Goal: Find specific page/section: Find specific page/section

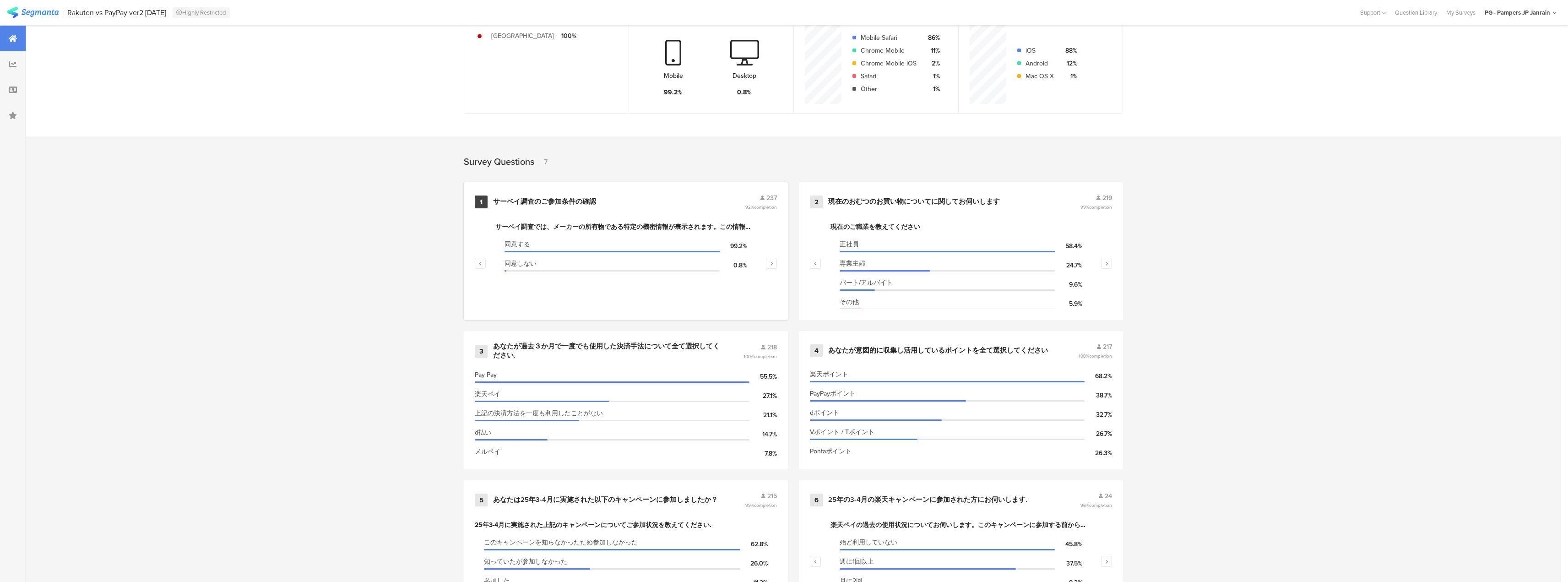
scroll to position [270, 0]
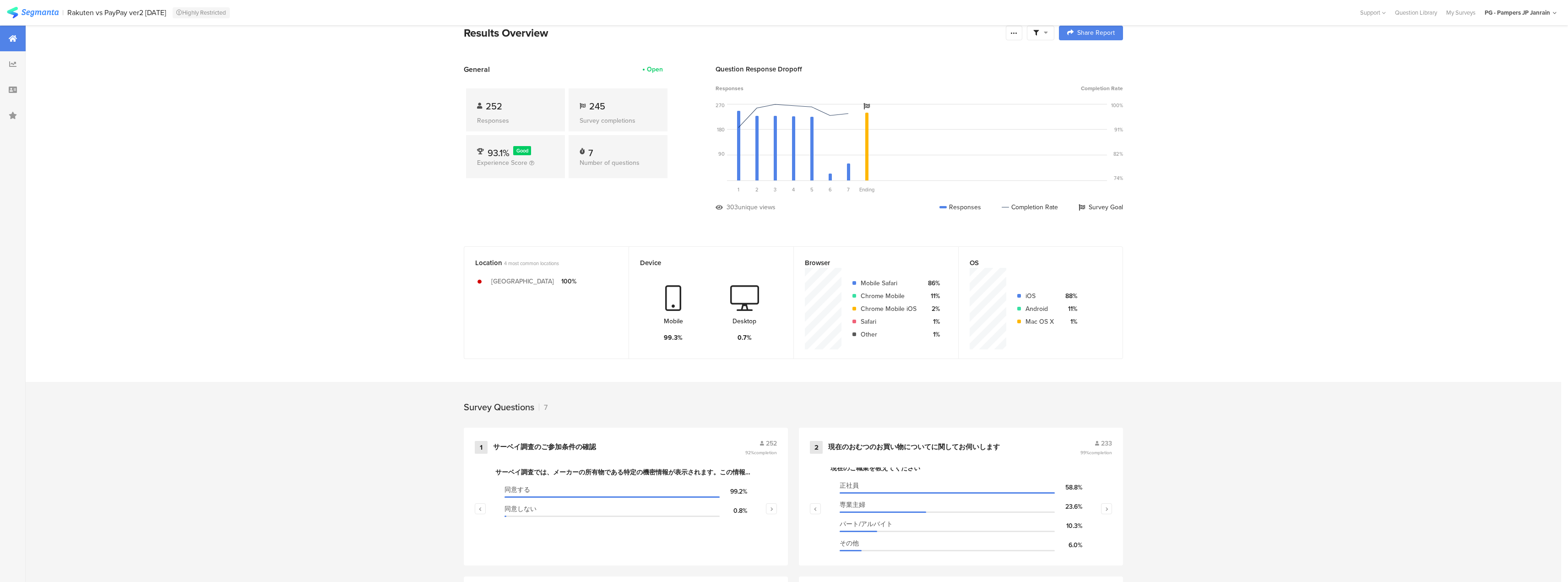
scroll to position [7, 0]
